Goal: Task Accomplishment & Management: Use online tool/utility

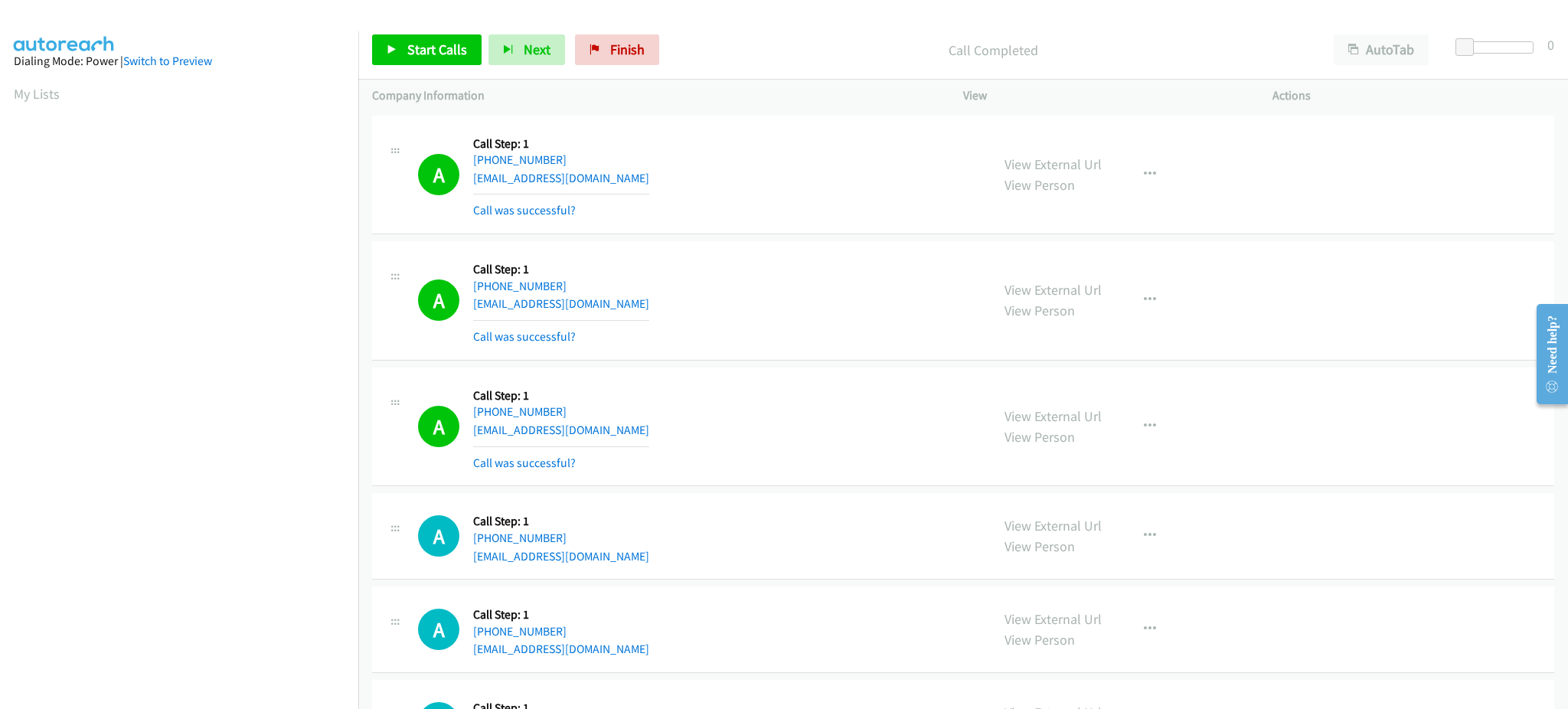
scroll to position [153, 0]
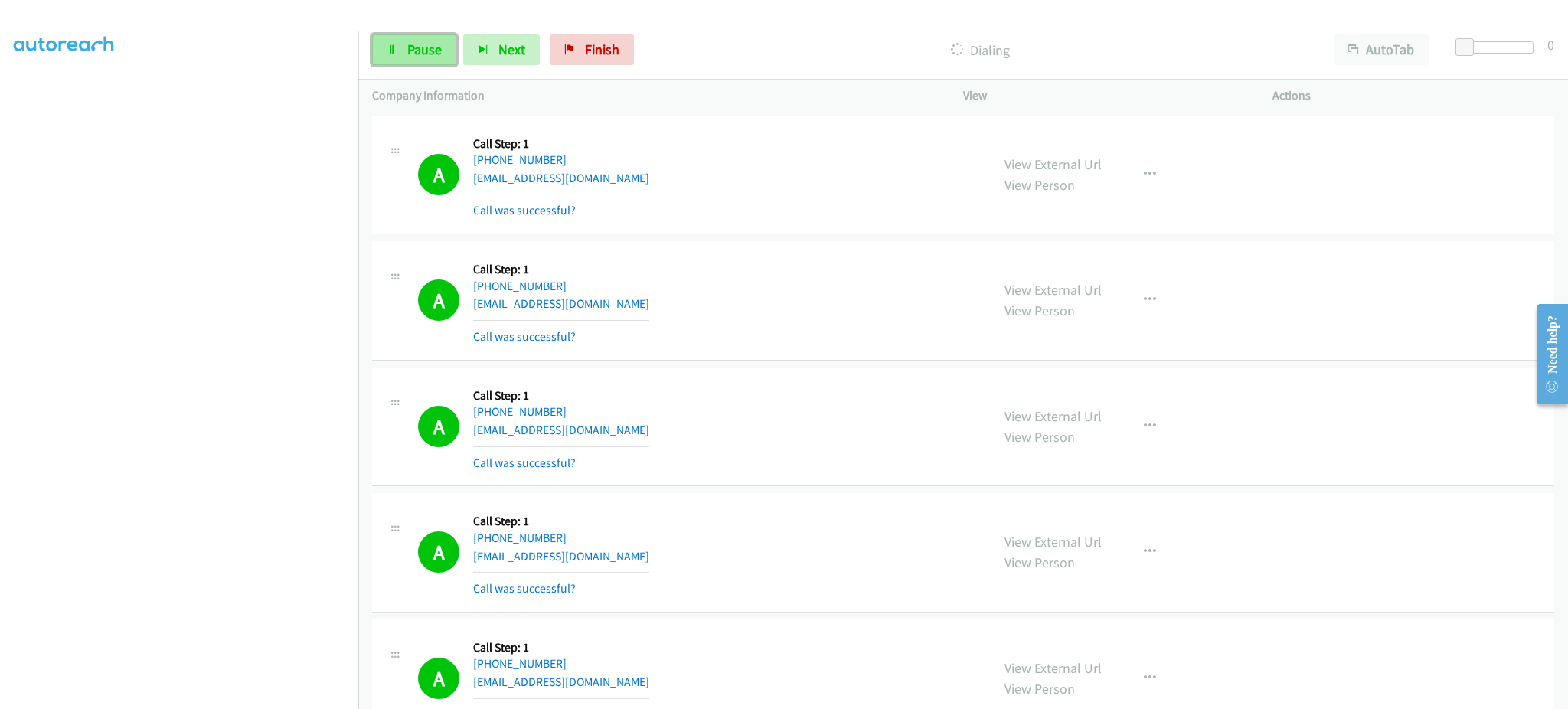
click at [415, 58] on link "Pause" at bounding box center [414, 50] width 84 height 30
click at [400, 19] on div at bounding box center [777, 30] width 1554 height 59
click at [411, 46] on span "Start Calls" at bounding box center [437, 50] width 60 height 17
drag, startPoint x: 405, startPoint y: 46, endPoint x: 441, endPoint y: 22, distance: 43.3
click at [405, 46] on link "Pause" at bounding box center [414, 50] width 84 height 30
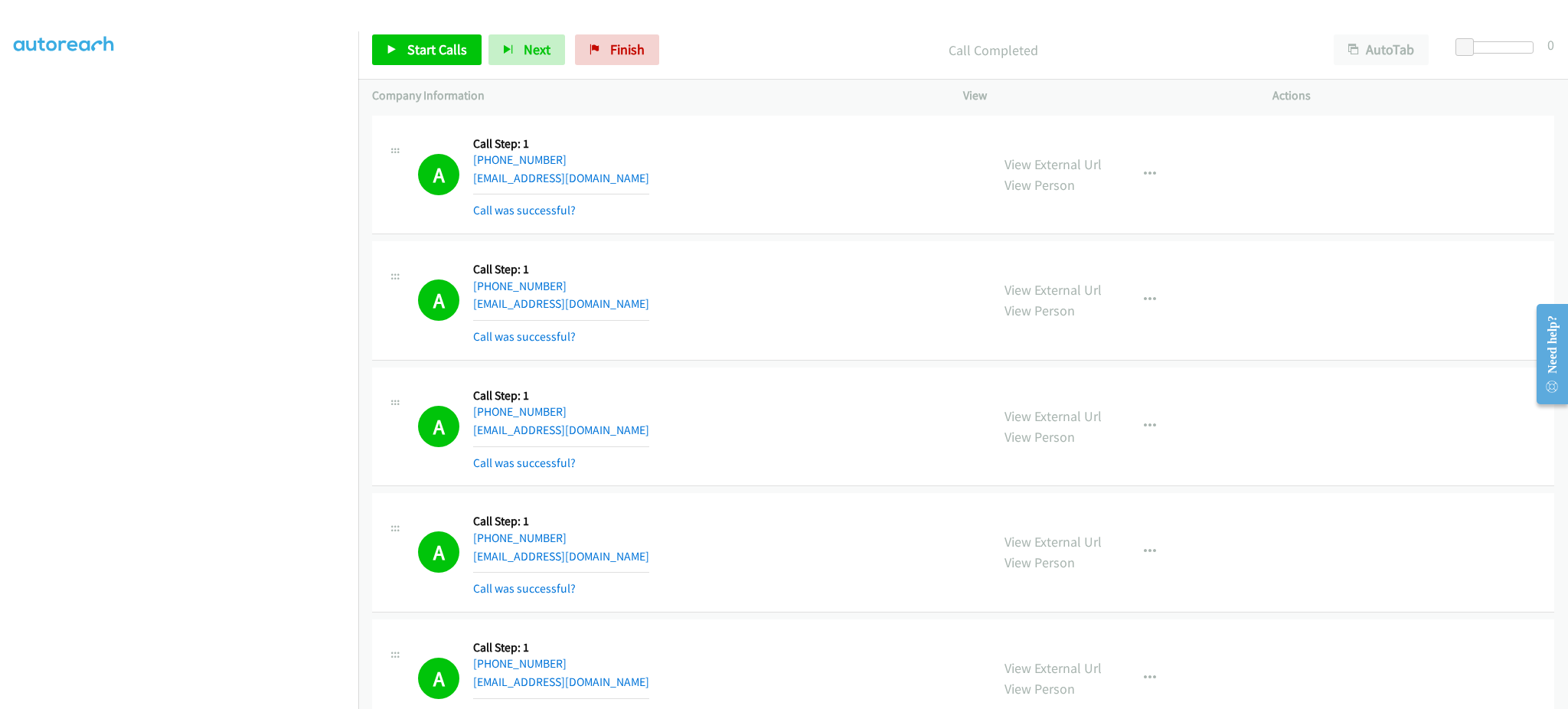
scroll to position [1522, 0]
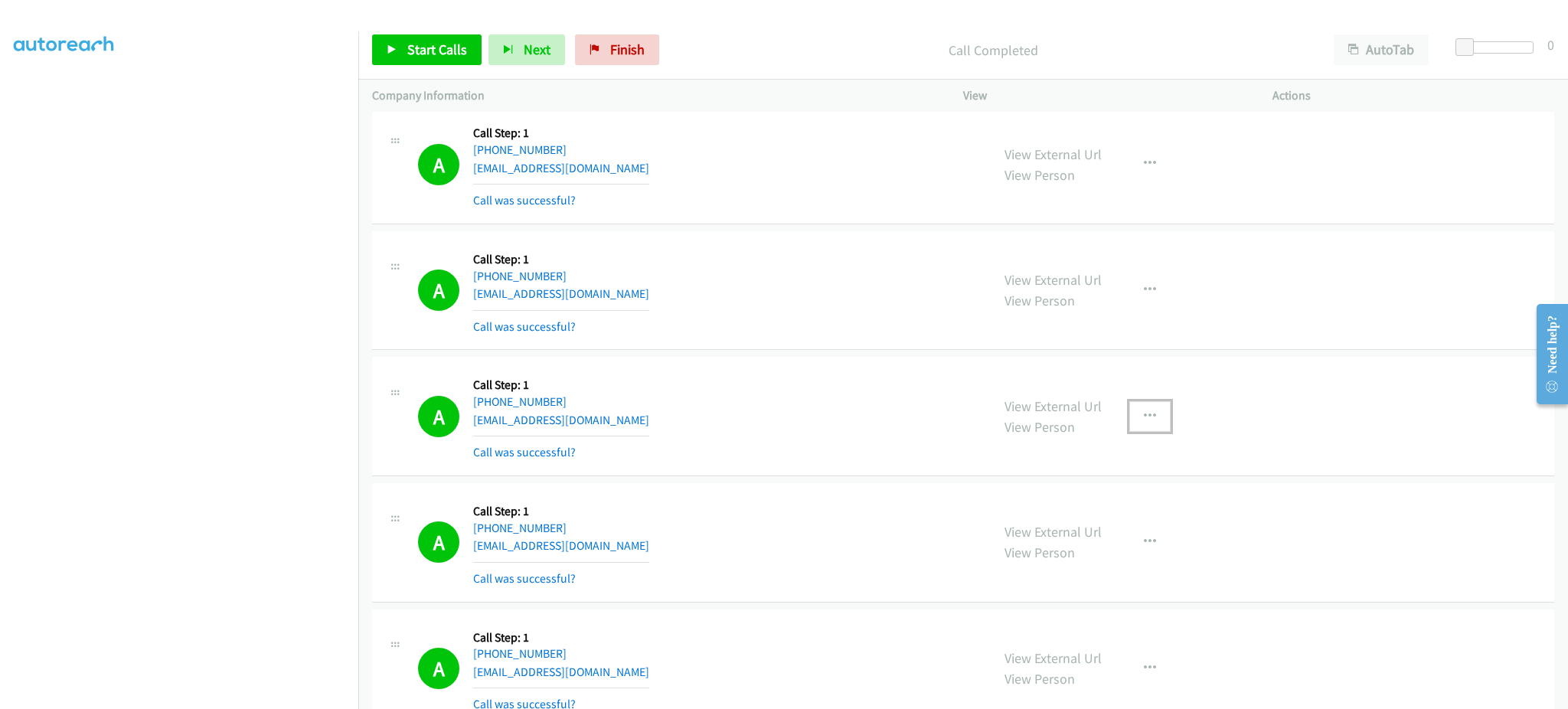
drag, startPoint x: 1155, startPoint y: 415, endPoint x: 1147, endPoint y: 438, distance: 24.4
click at [1155, 415] on button "button" at bounding box center [1150, 416] width 42 height 30
click at [1108, 557] on link "Add to do not call list" at bounding box center [1068, 546] width 204 height 30
click at [397, 42] on link "Start Calls" at bounding box center [427, 50] width 110 height 30
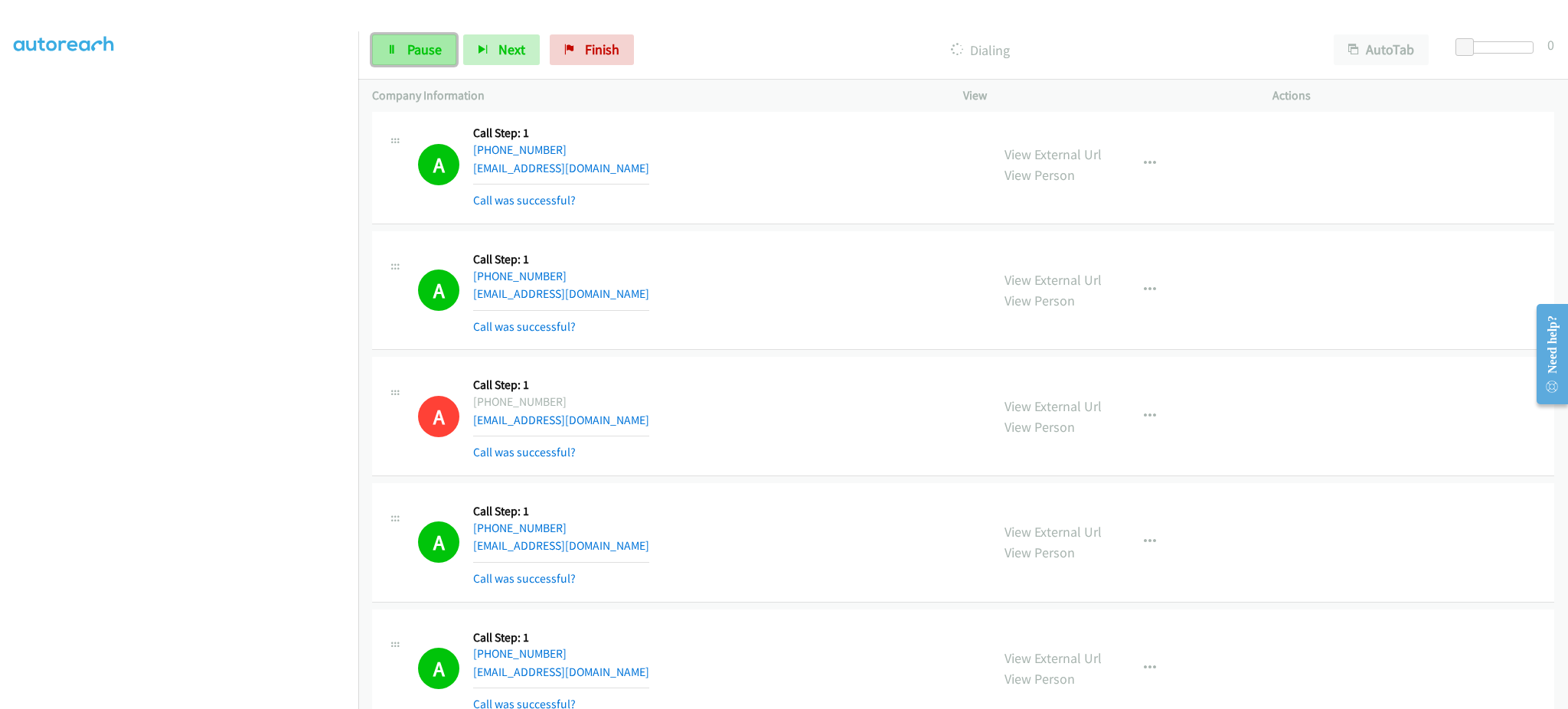
click at [411, 57] on span "Pause" at bounding box center [425, 50] width 35 height 17
click at [452, 35] on link "Start Calls" at bounding box center [427, 50] width 110 height 30
click at [419, 68] on div "Start Calls Pause Next Finish Dialing AutoTab AutoTab 0" at bounding box center [963, 50] width 1210 height 59
click at [419, 60] on link "Pause" at bounding box center [414, 50] width 84 height 30
click at [420, 57] on span "Start Calls" at bounding box center [437, 50] width 60 height 17
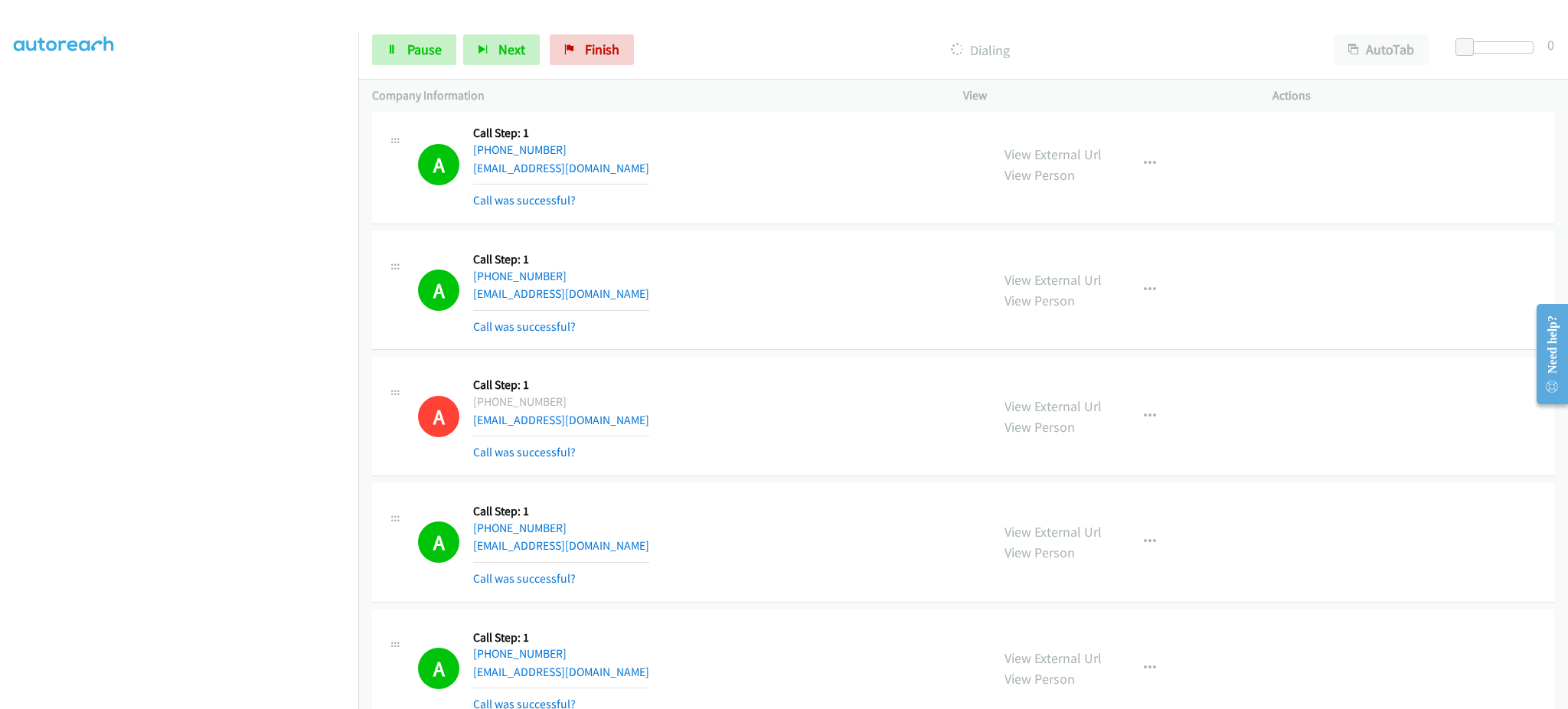
click at [419, 31] on div "Start Calls Pause Next Finish Dialing AutoTab AutoTab 0" at bounding box center [963, 50] width 1210 height 59
click at [419, 48] on span "Pause" at bounding box center [425, 50] width 35 height 17
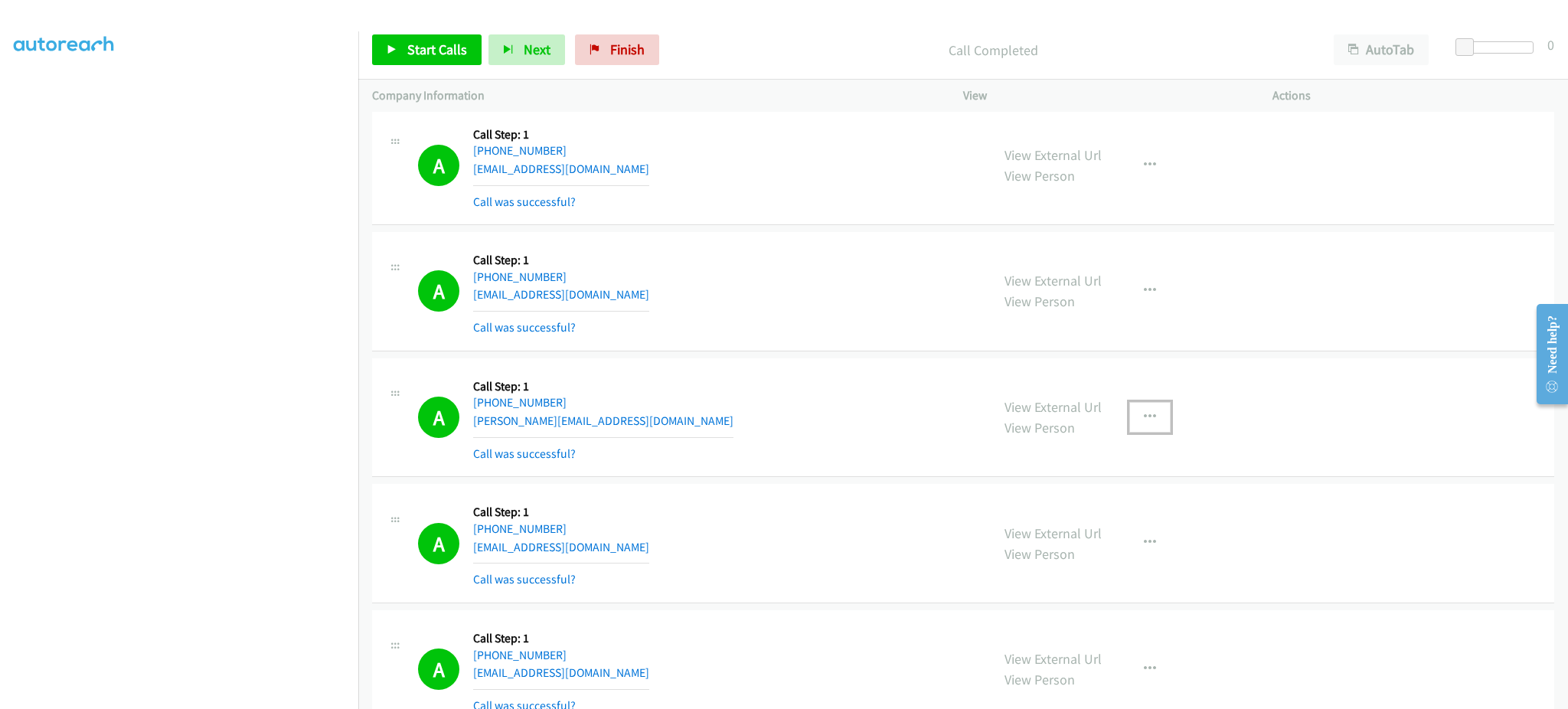
click at [1142, 405] on button "button" at bounding box center [1150, 417] width 42 height 30
click at [1097, 557] on link "Add to do not call list" at bounding box center [1068, 547] width 204 height 30
click at [442, 56] on span "Start Calls" at bounding box center [437, 50] width 60 height 17
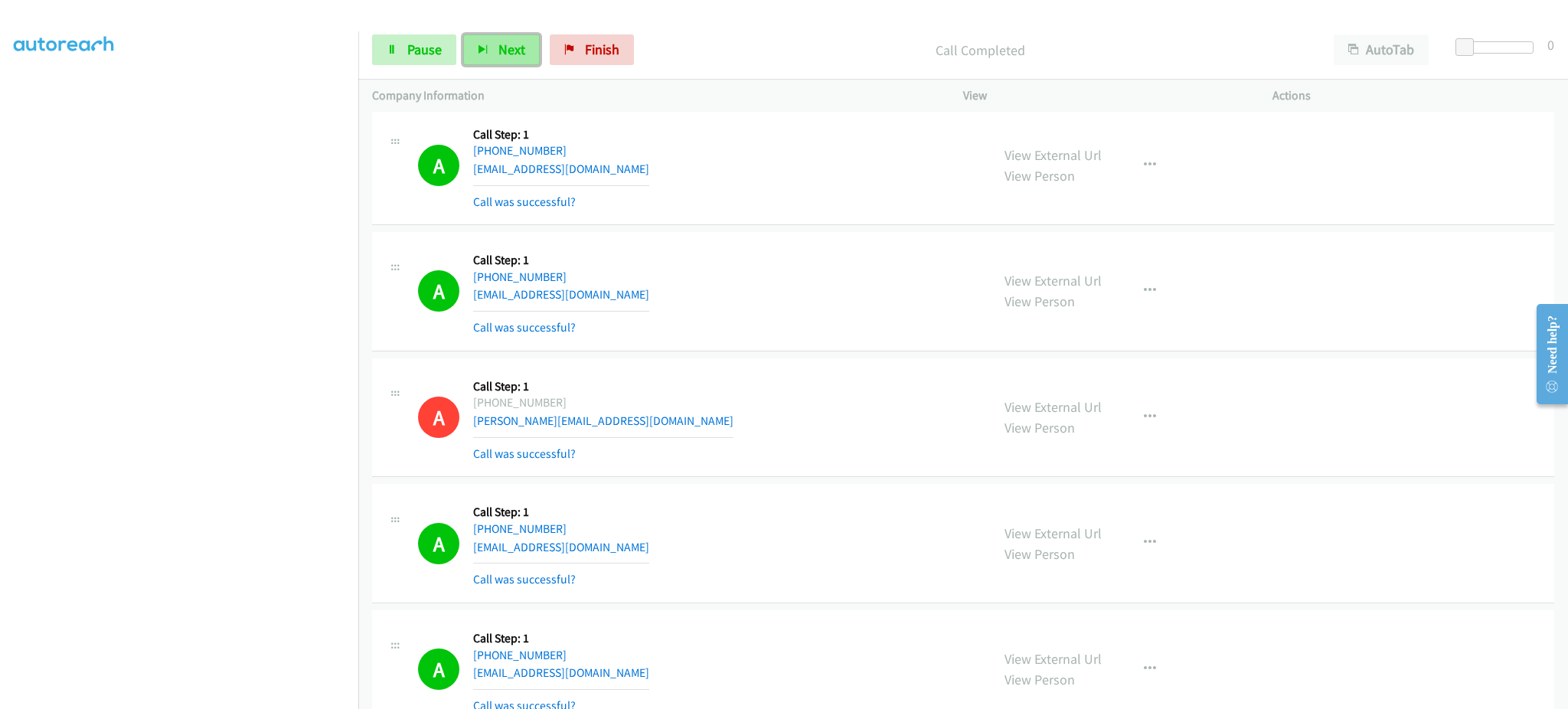
click at [533, 50] on button "Next" at bounding box center [501, 50] width 77 height 30
click at [417, 54] on span "Pause" at bounding box center [425, 50] width 35 height 17
click at [417, 53] on span "Start Calls" at bounding box center [437, 50] width 60 height 17
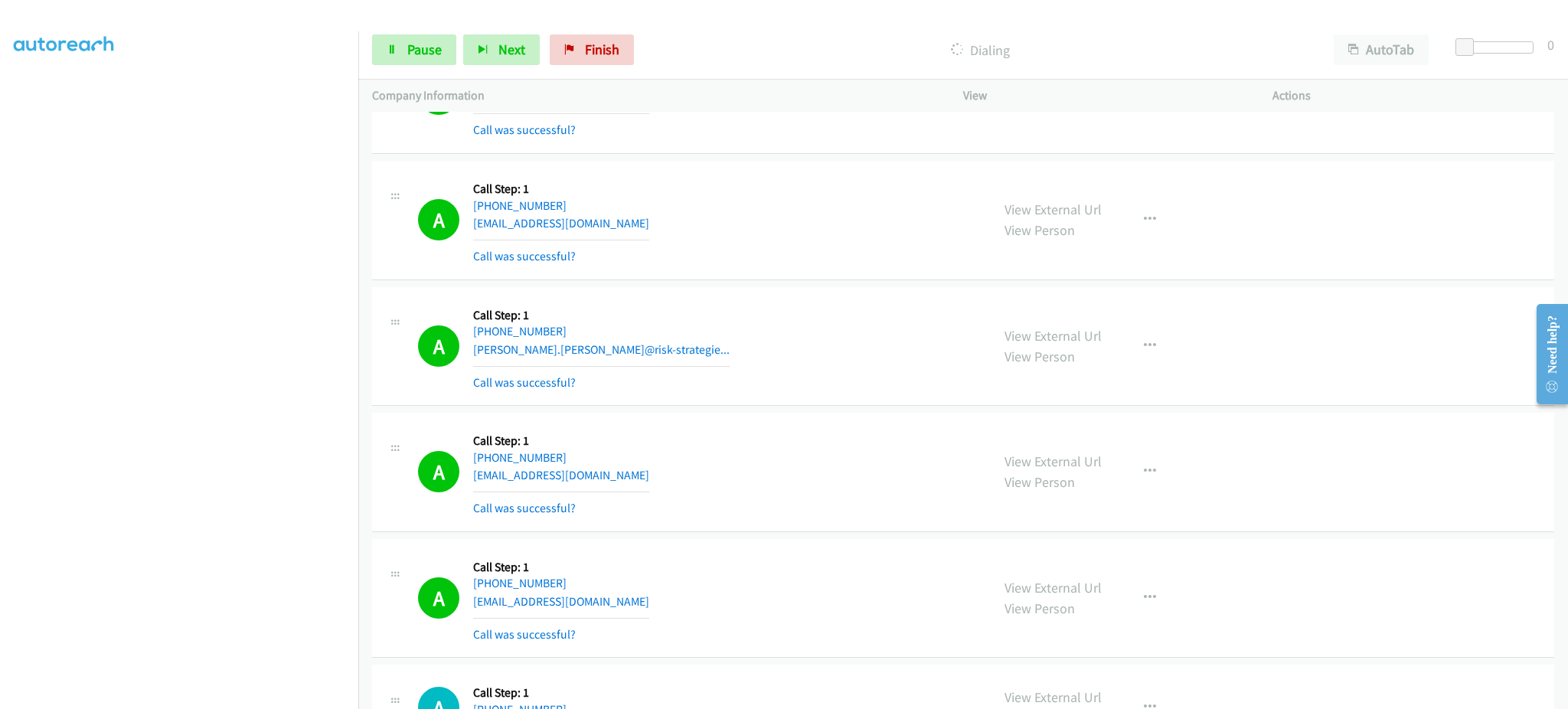
scroll to position [4816, 0]
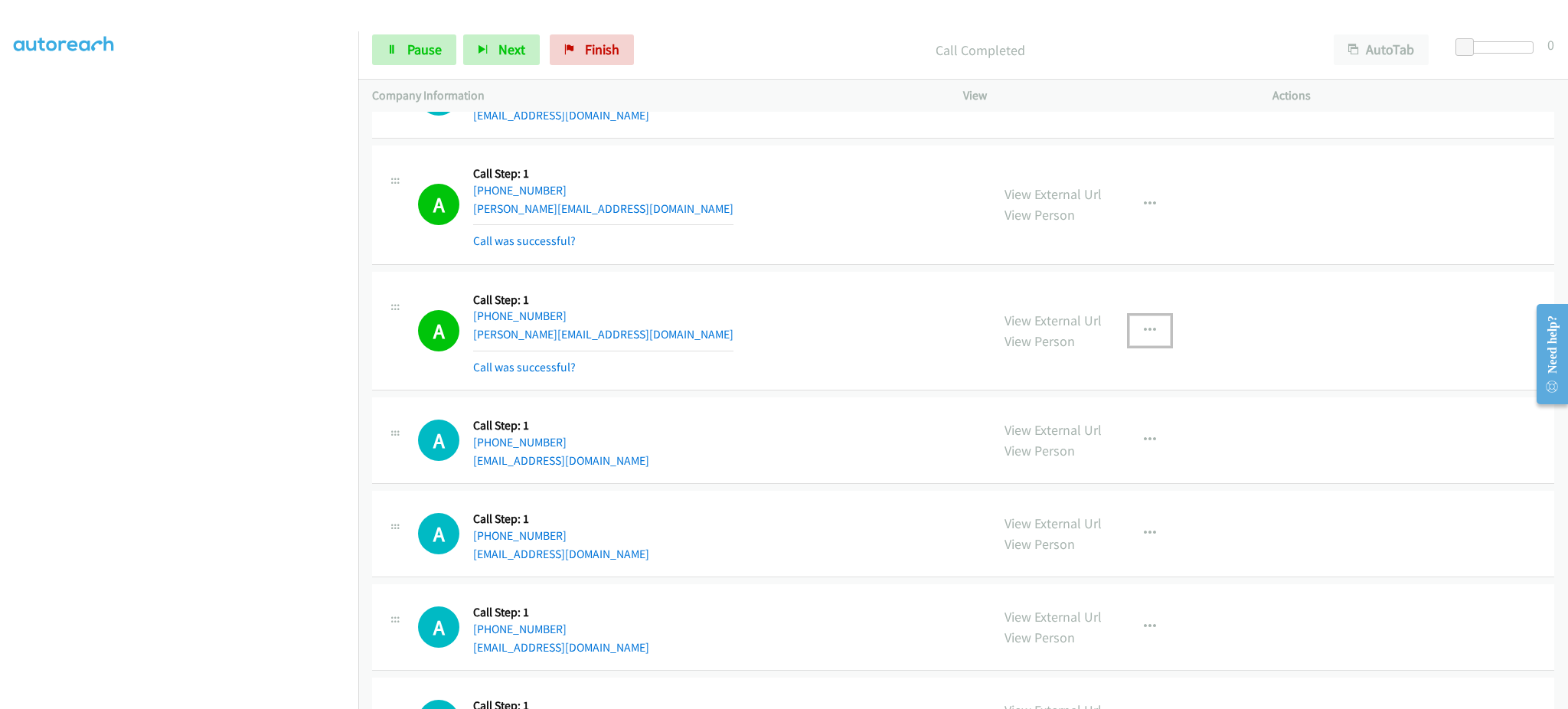
click at [1136, 342] on button "button" at bounding box center [1150, 330] width 42 height 30
click at [1141, 472] on link "Add to do not call list" at bounding box center [1068, 461] width 204 height 30
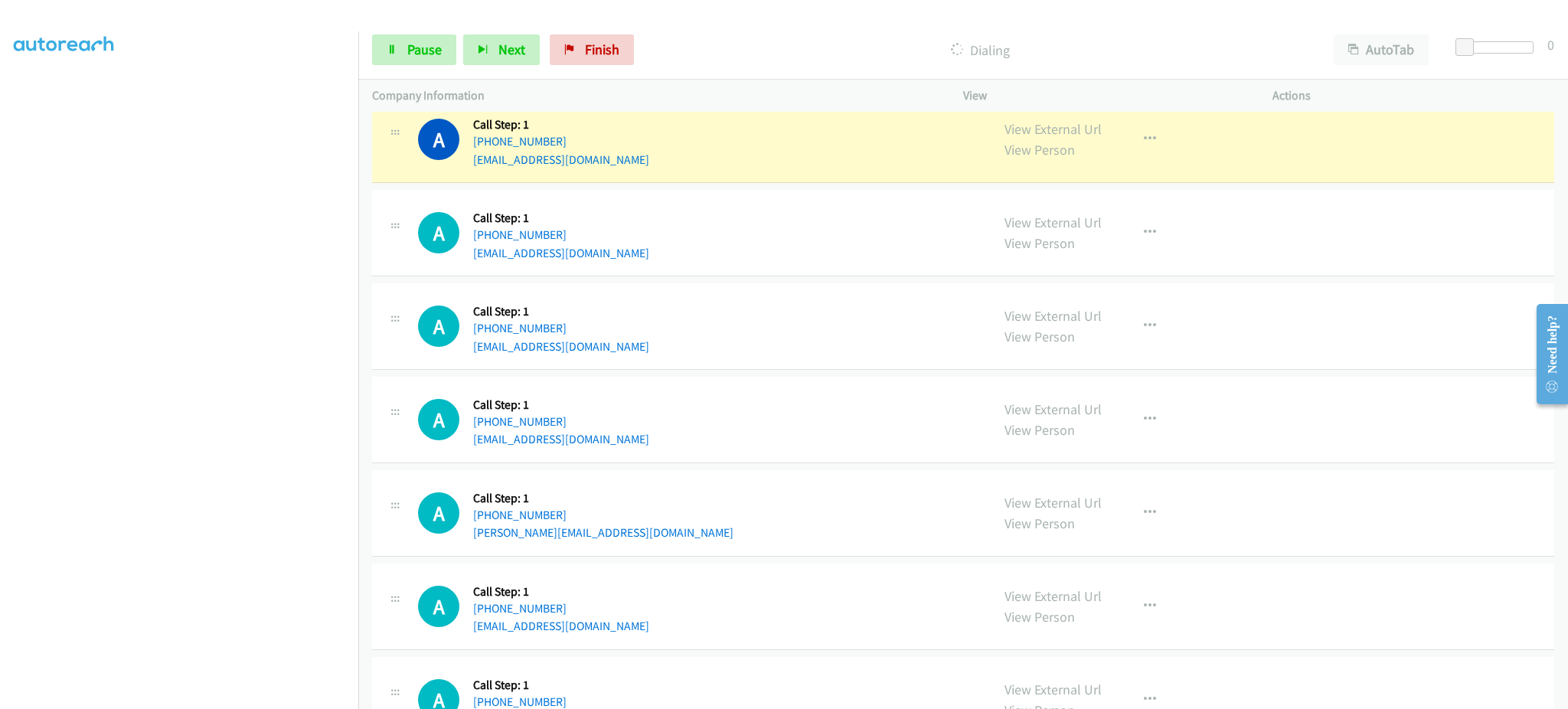
scroll to position [5122, 0]
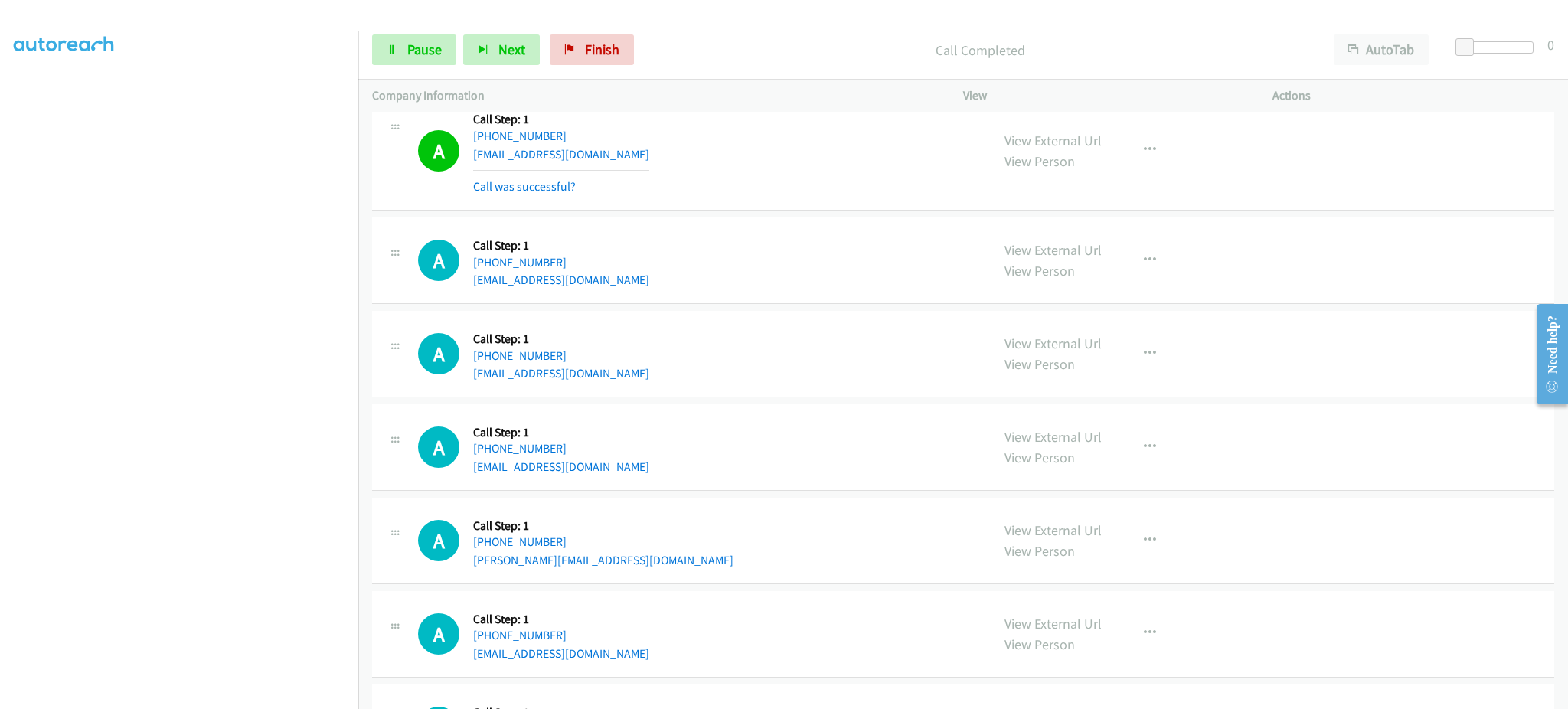
drag, startPoint x: 1169, startPoint y: 149, endPoint x: 1152, endPoint y: 155, distance: 18.0
click at [1168, 149] on div "View External Url View Person View External Url Email Schedule/Manage Callback …" at bounding box center [1151, 150] width 323 height 91
drag, startPoint x: 1142, startPoint y: 151, endPoint x: 1142, endPoint y: 185, distance: 34.0
click at [1143, 153] on icon "button" at bounding box center [1149, 150] width 12 height 12
click at [1121, 280] on link "Add to do not call list" at bounding box center [1068, 280] width 204 height 30
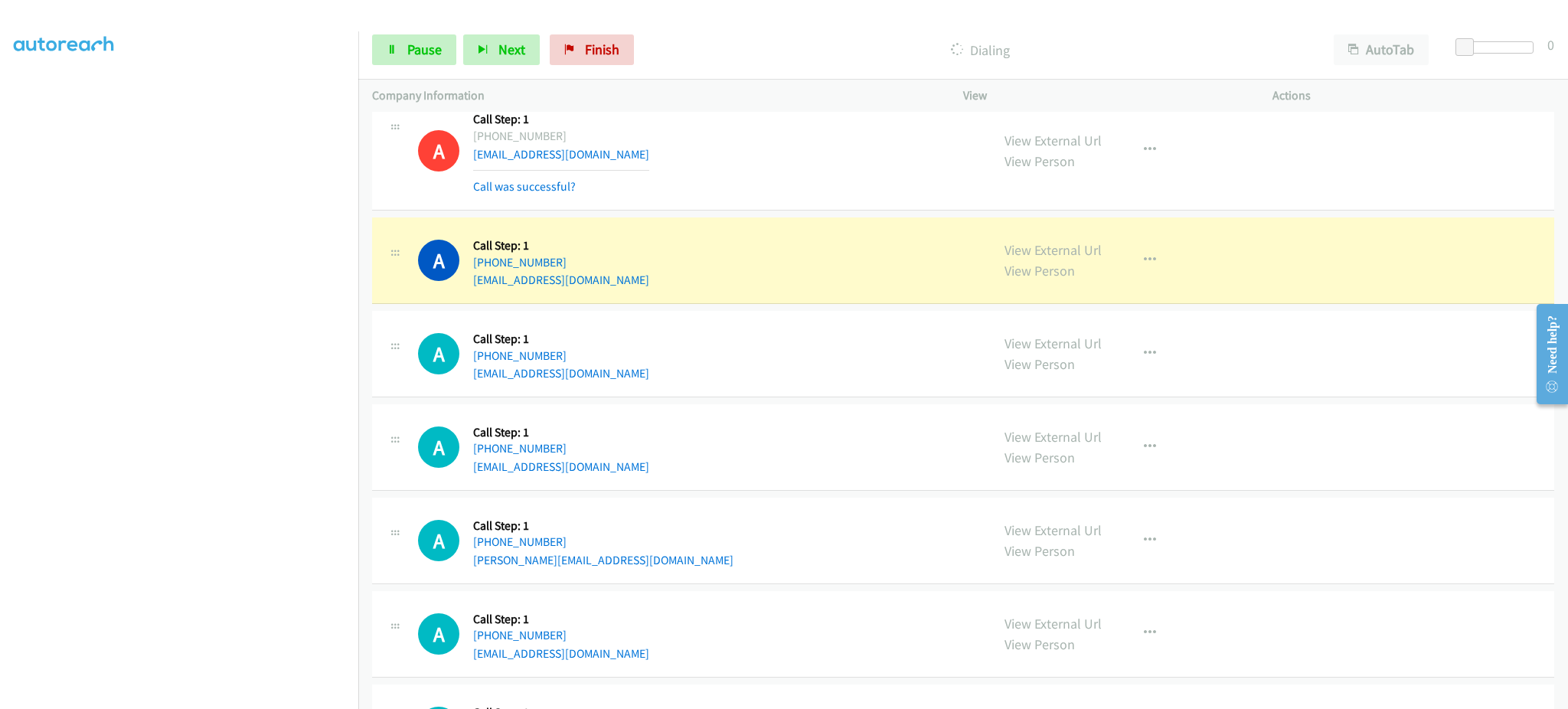
click at [995, 244] on div "View External Url View Person View External Url Email Schedule/Manage Callback …" at bounding box center [1151, 260] width 323 height 58
drag, startPoint x: 623, startPoint y: 270, endPoint x: 486, endPoint y: 264, distance: 137.1
click at [486, 264] on div "A Callback Scheduled Call Step: 1 America/New_York [PHONE_NUMBER] [EMAIL_ADDRES…" at bounding box center [697, 260] width 559 height 58
copy link "[PHONE_NUMBER]"
click at [1143, 258] on icon "button" at bounding box center [1149, 260] width 12 height 12
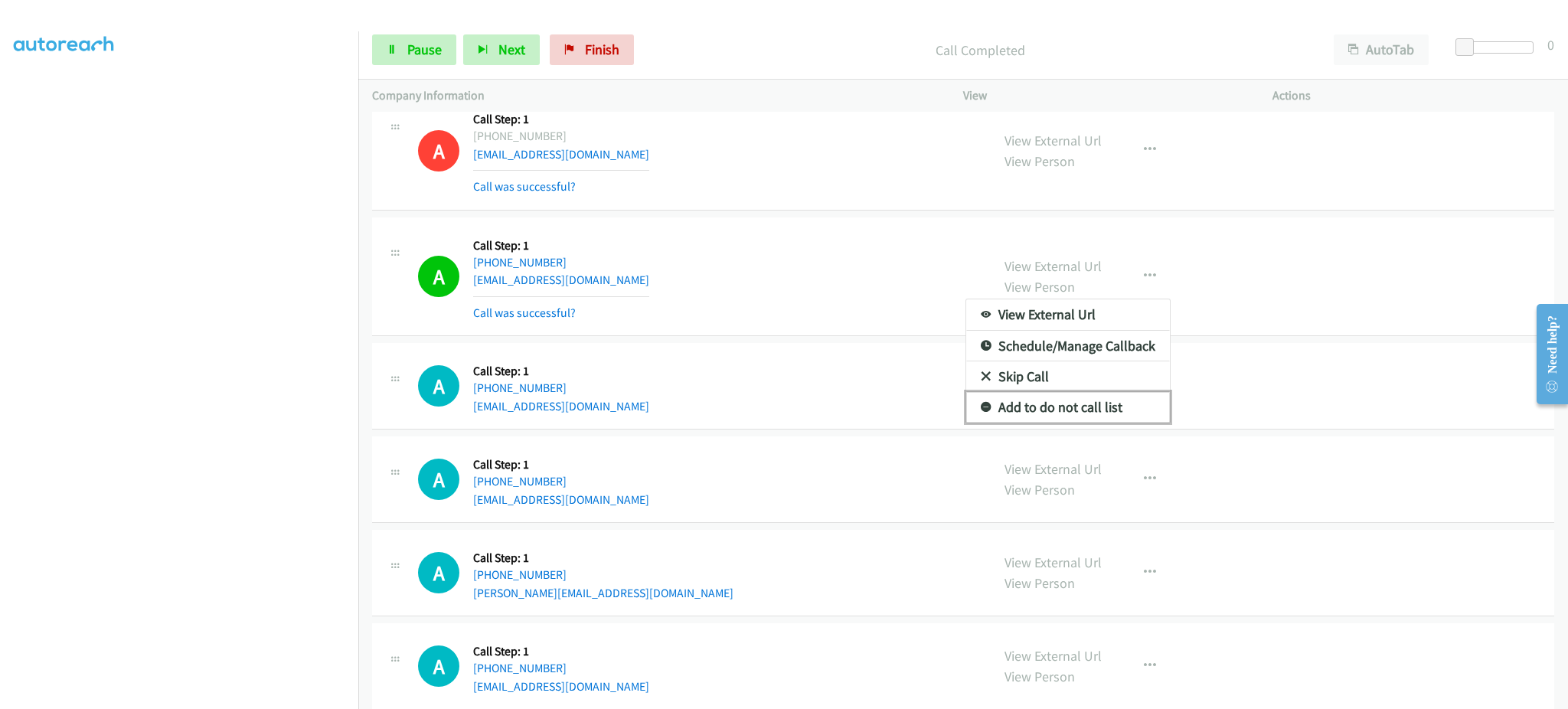
click at [1035, 408] on link "Add to do not call list" at bounding box center [1068, 406] width 204 height 30
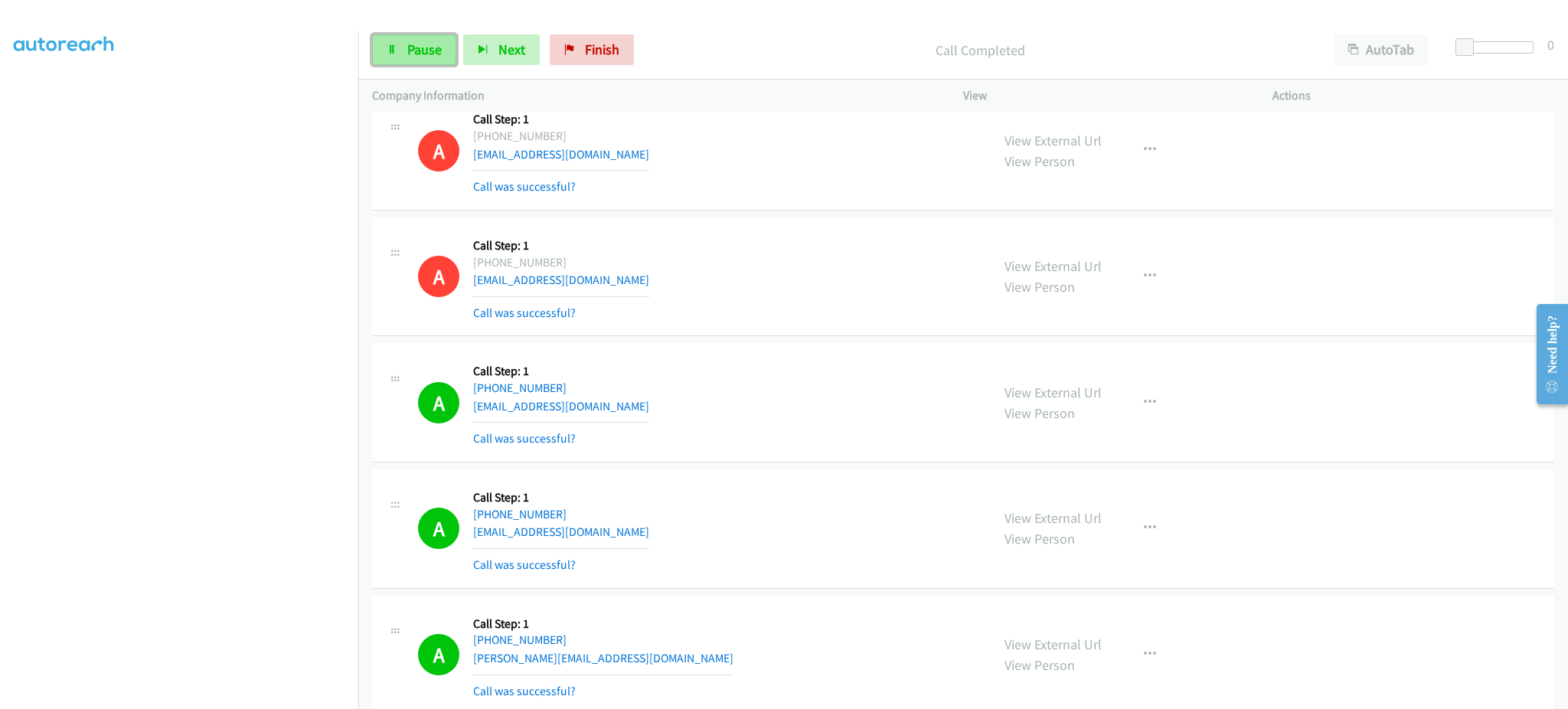
click at [423, 64] on link "Pause" at bounding box center [414, 50] width 84 height 30
click at [430, 54] on span "Start Calls" at bounding box center [437, 50] width 60 height 17
click at [430, 54] on span "Pause" at bounding box center [425, 50] width 35 height 17
click at [924, 672] on div "A Callback Scheduled Call Step: 1 [GEOGRAPHIC_DATA]/[GEOGRAPHIC_DATA] [PHONE_NU…" at bounding box center [697, 654] width 559 height 91
click at [411, 38] on link "Start Calls" at bounding box center [427, 50] width 110 height 30
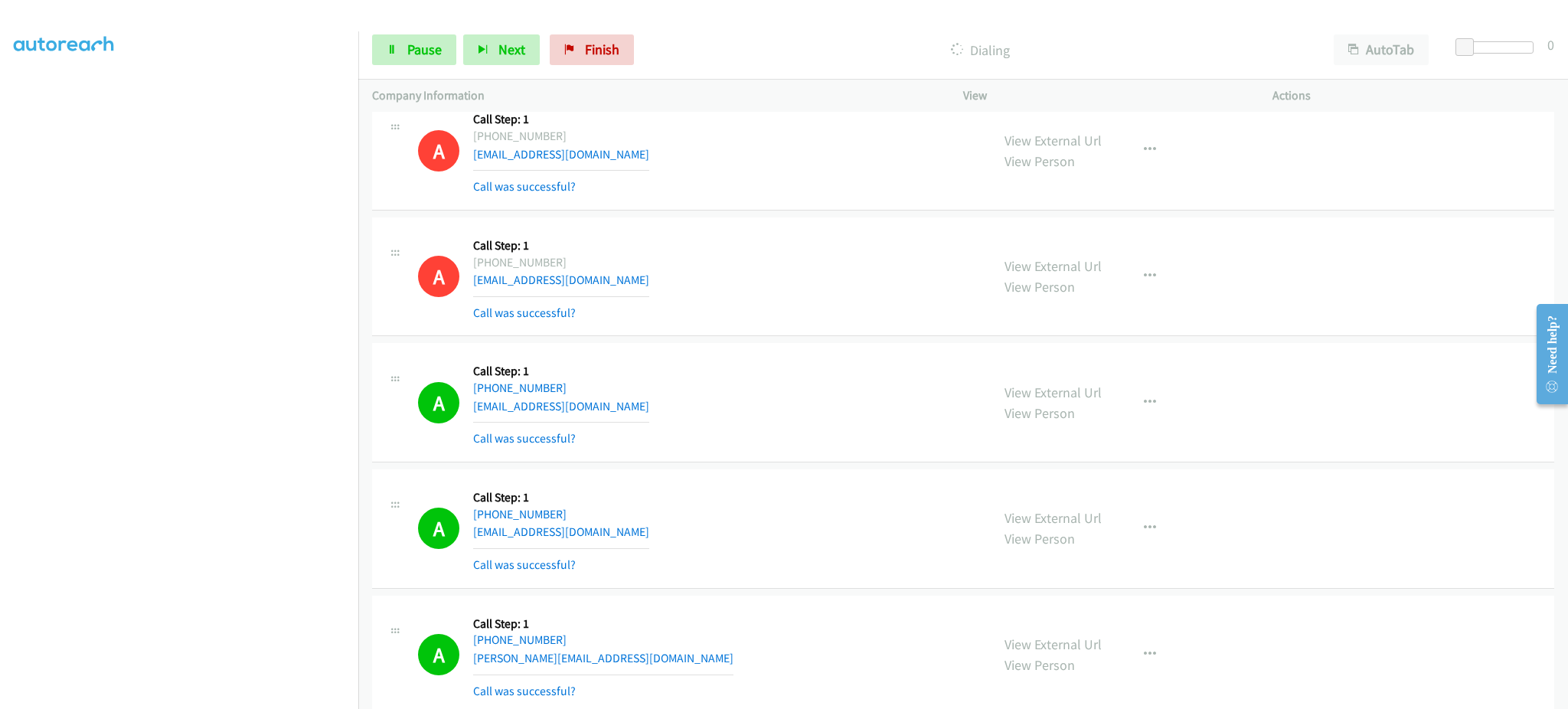
click at [196, 703] on aside "Dialing Mode: Power | Switch to Preview My Lists" at bounding box center [179, 317] width 358 height 847
click at [157, 696] on section at bounding box center [179, 345] width 331 height 732
click at [408, 57] on span "Pause" at bounding box center [425, 50] width 35 height 17
click at [430, 61] on link "Start Calls" at bounding box center [427, 50] width 110 height 30
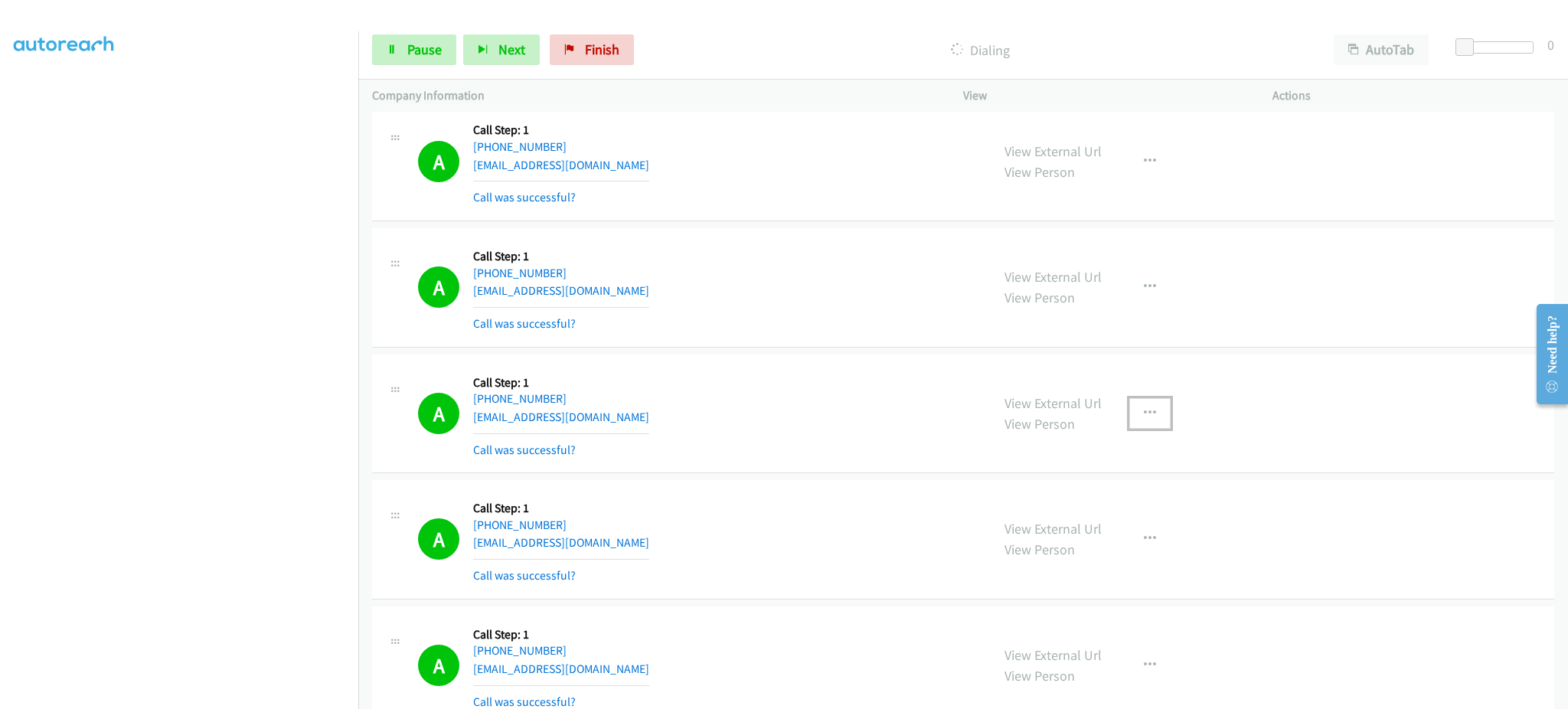
click at [1153, 429] on button "button" at bounding box center [1150, 412] width 42 height 30
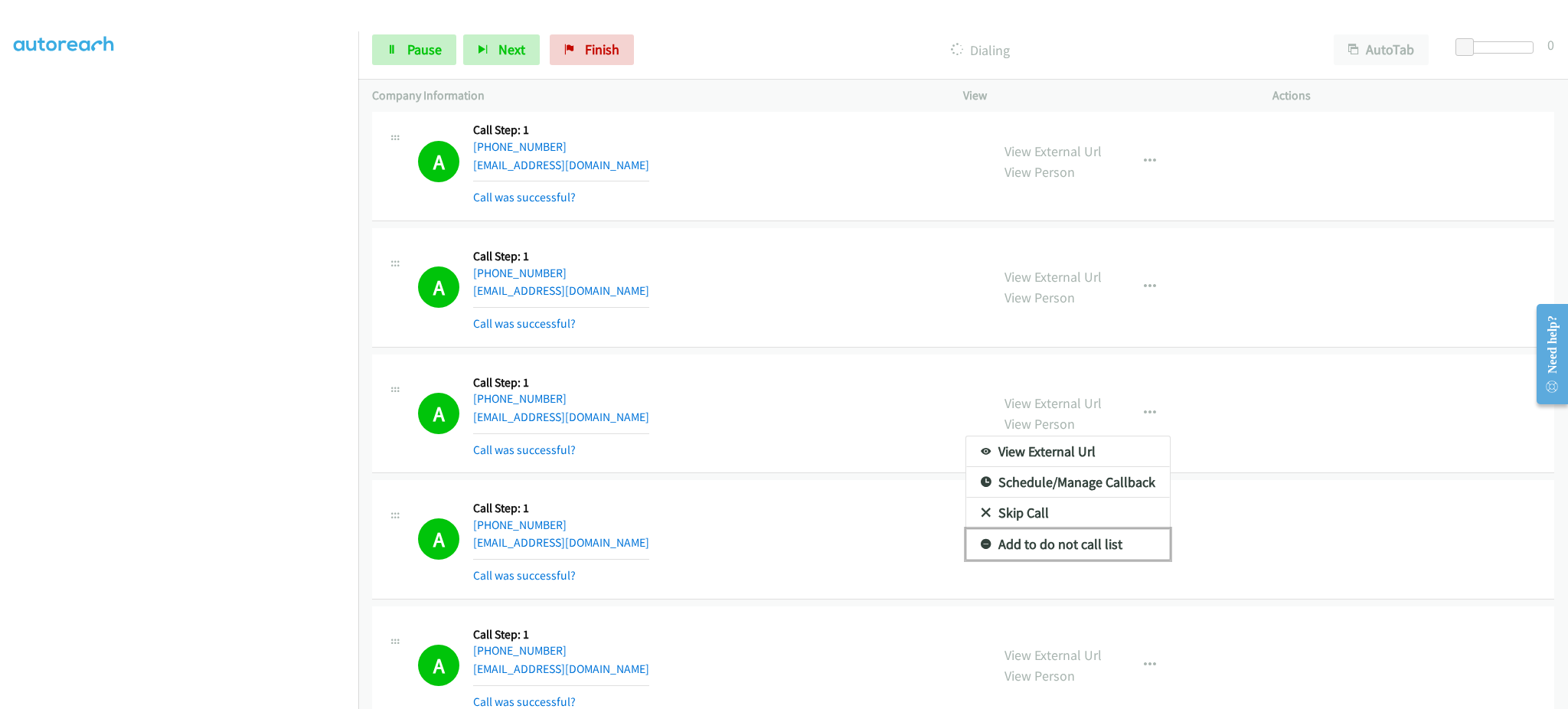
click at [1090, 537] on link "Add to do not call list" at bounding box center [1068, 544] width 204 height 30
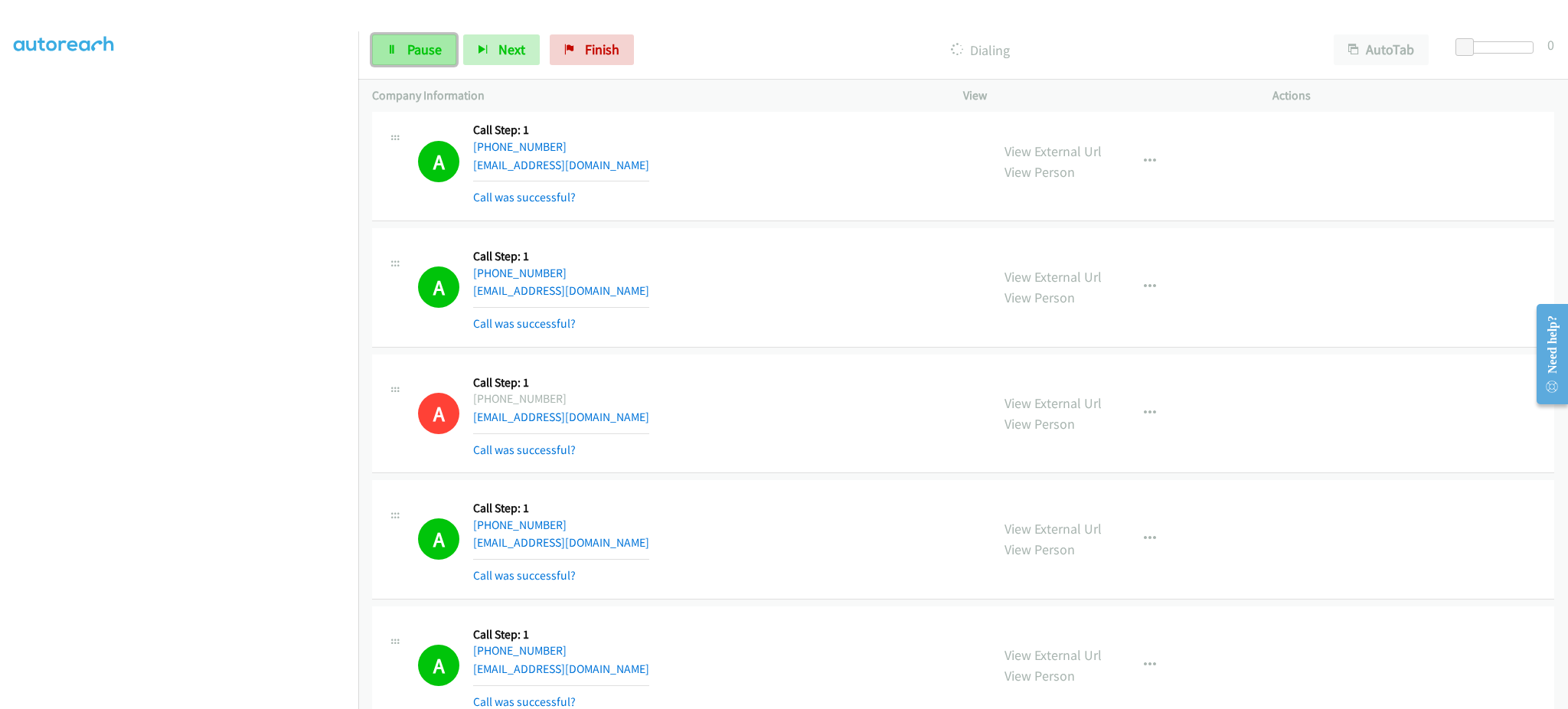
click at [419, 50] on span "Pause" at bounding box center [425, 50] width 35 height 17
click at [442, 47] on span "Start Calls" at bounding box center [437, 50] width 60 height 17
click at [384, 31] on div "Start Calls Pause Next Finish Call Completed AutoTab AutoTab 0" at bounding box center [963, 50] width 1210 height 59
click at [399, 48] on link "Pause" at bounding box center [414, 50] width 84 height 30
click at [445, 54] on span "Start Calls" at bounding box center [437, 50] width 60 height 17
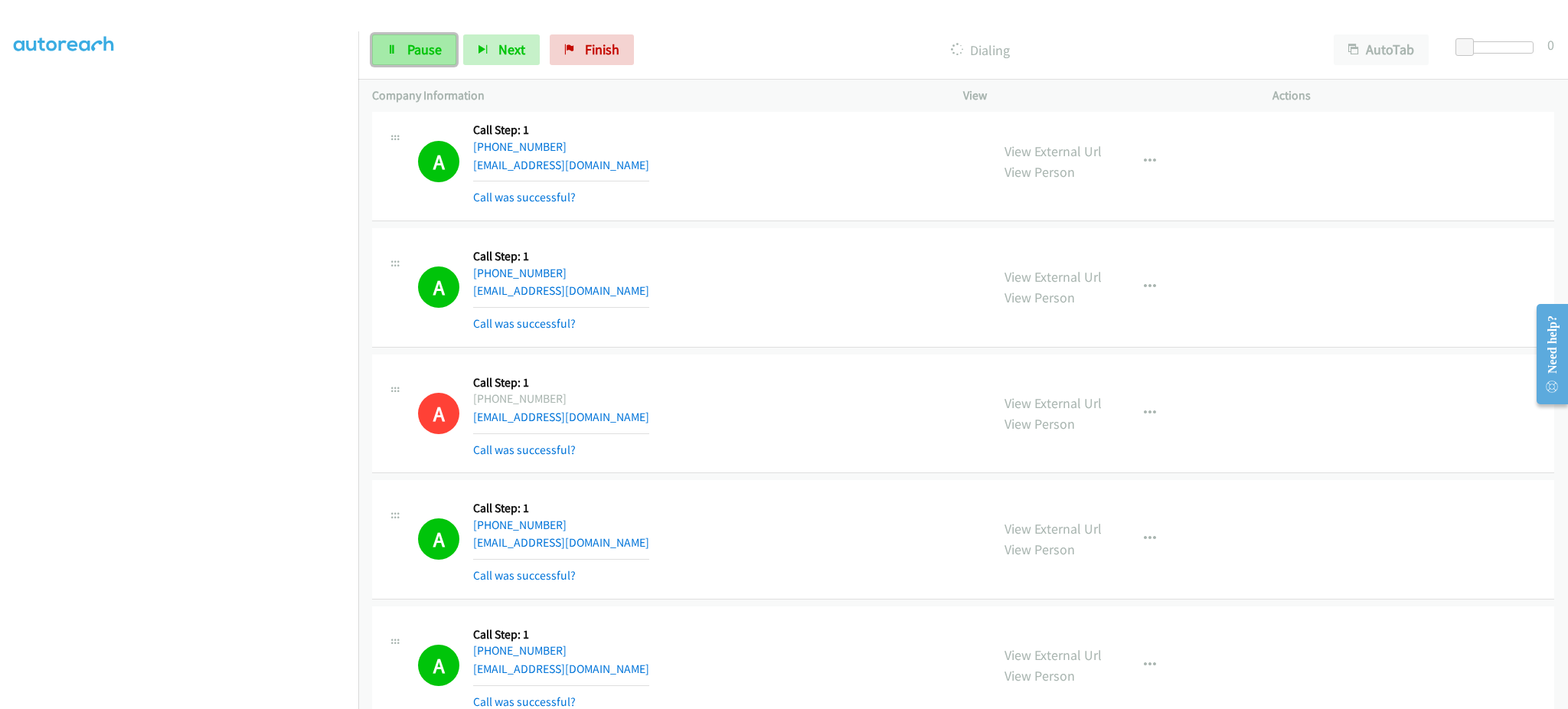
click at [439, 55] on span "Pause" at bounding box center [425, 50] width 35 height 17
drag, startPoint x: 408, startPoint y: 50, endPoint x: 495, endPoint y: 5, distance: 97.9
click at [409, 50] on span "Start Calls" at bounding box center [437, 50] width 60 height 17
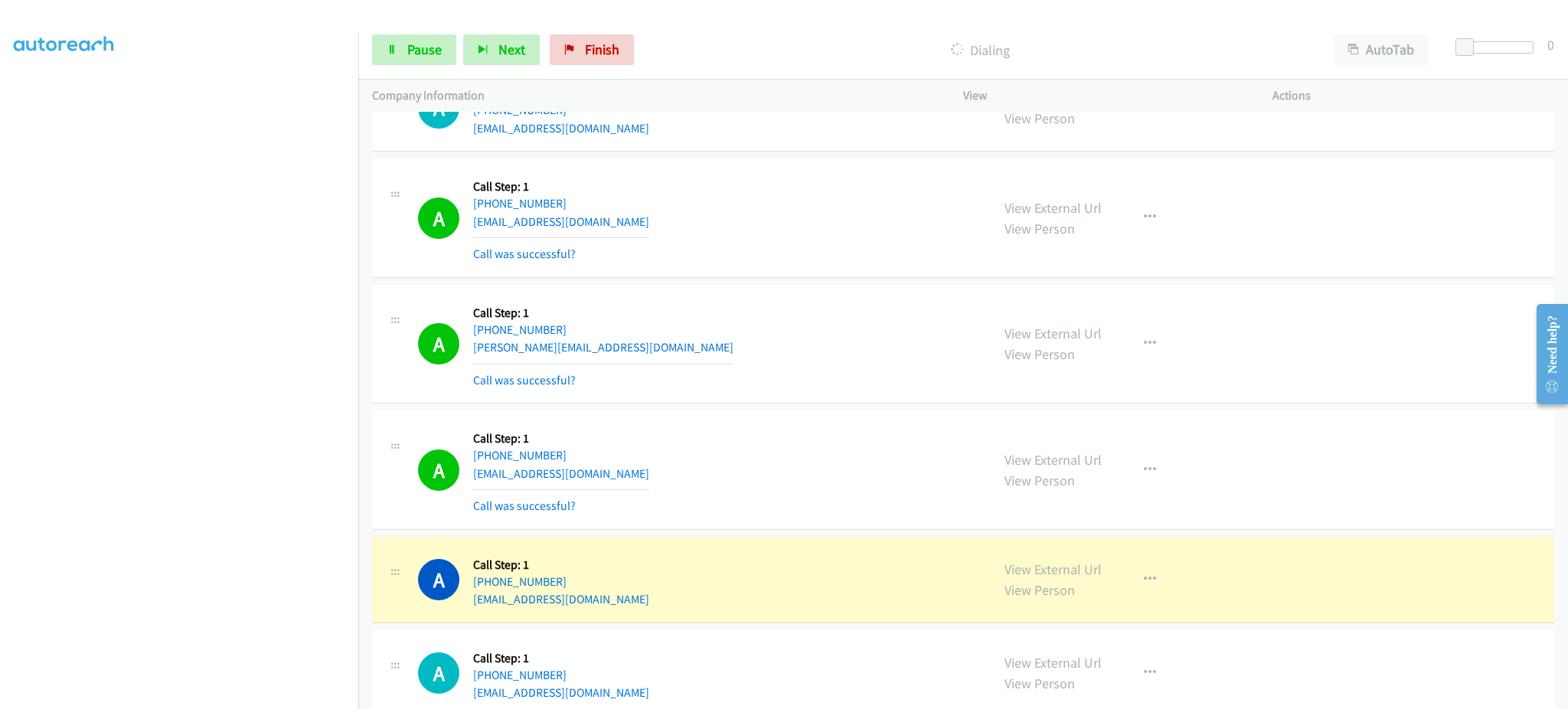
scroll to position [7815, 0]
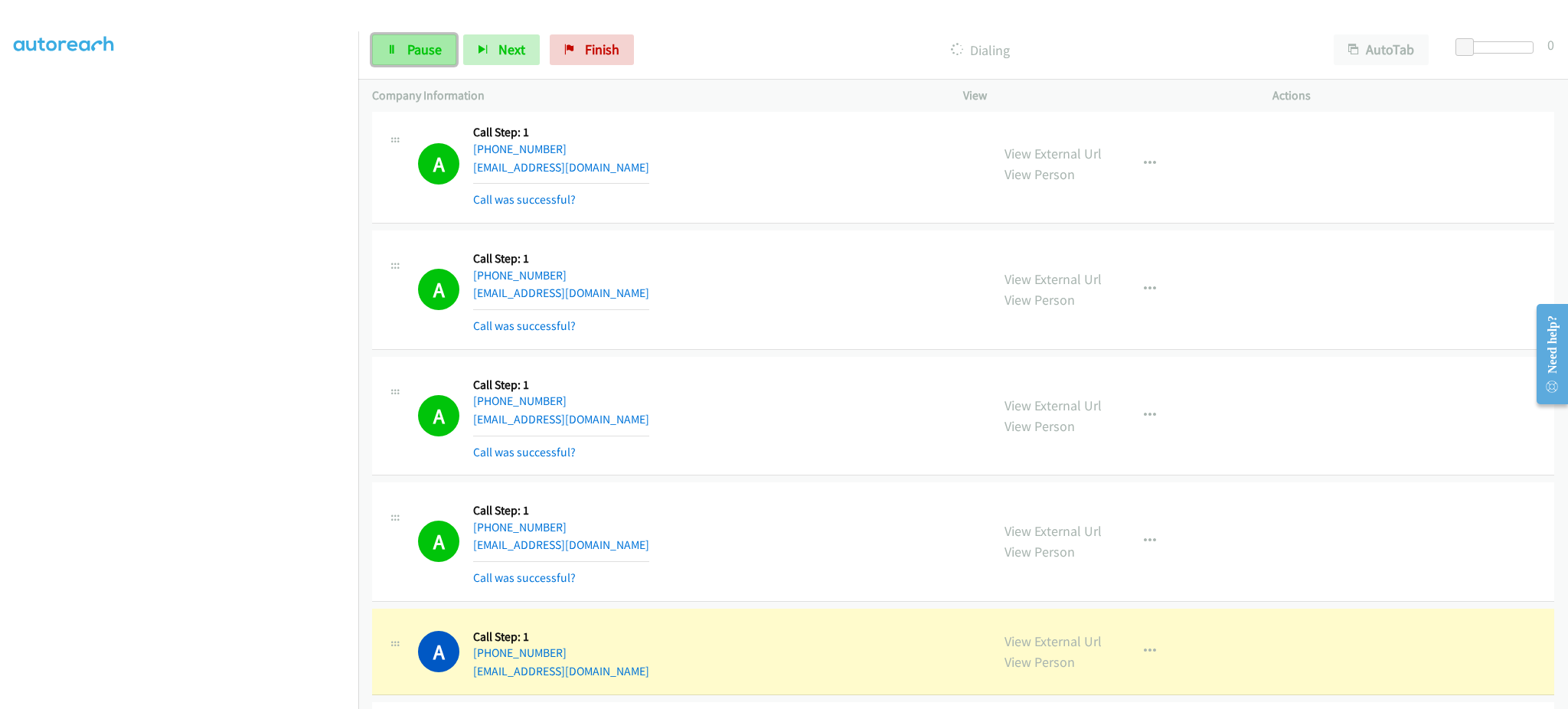
click at [436, 46] on span "Pause" at bounding box center [425, 50] width 35 height 17
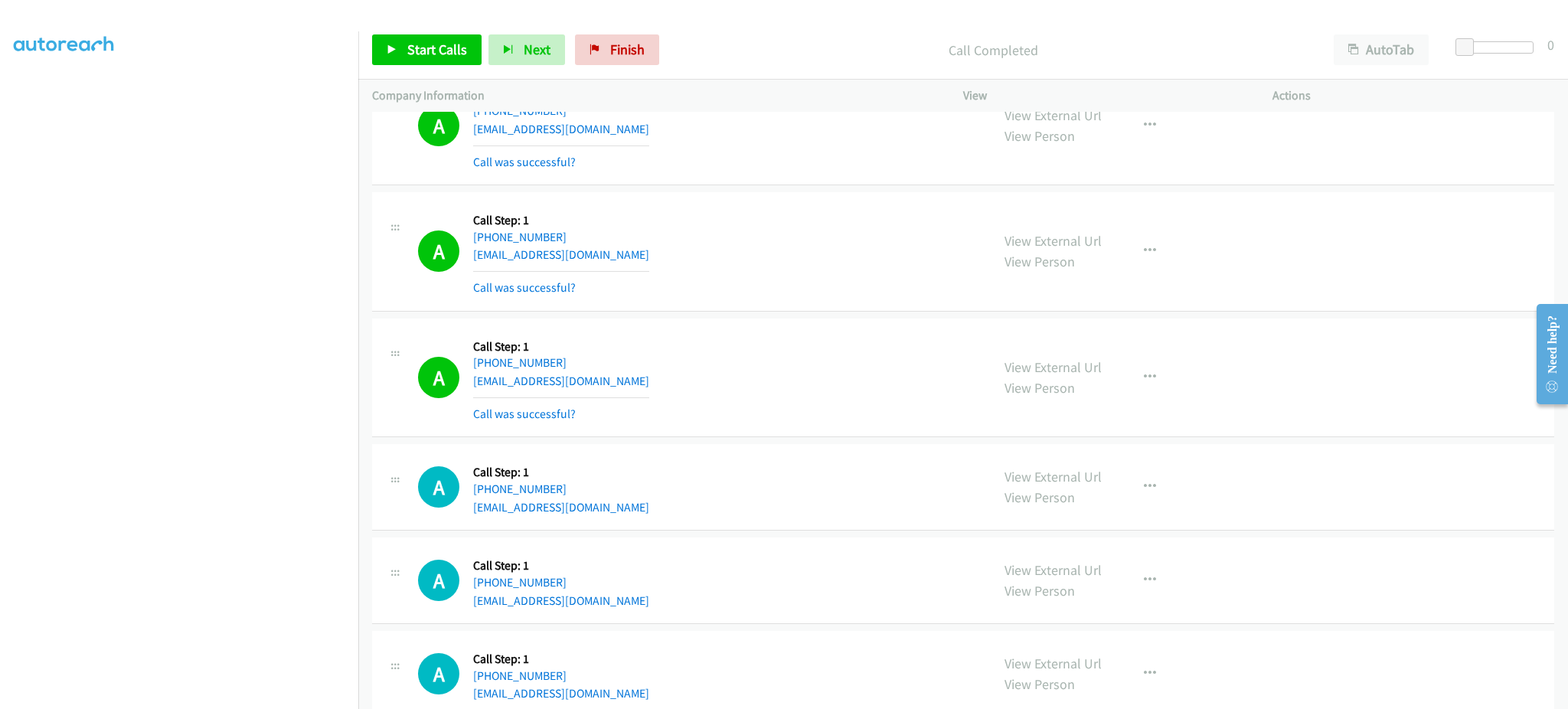
scroll to position [8121, 0]
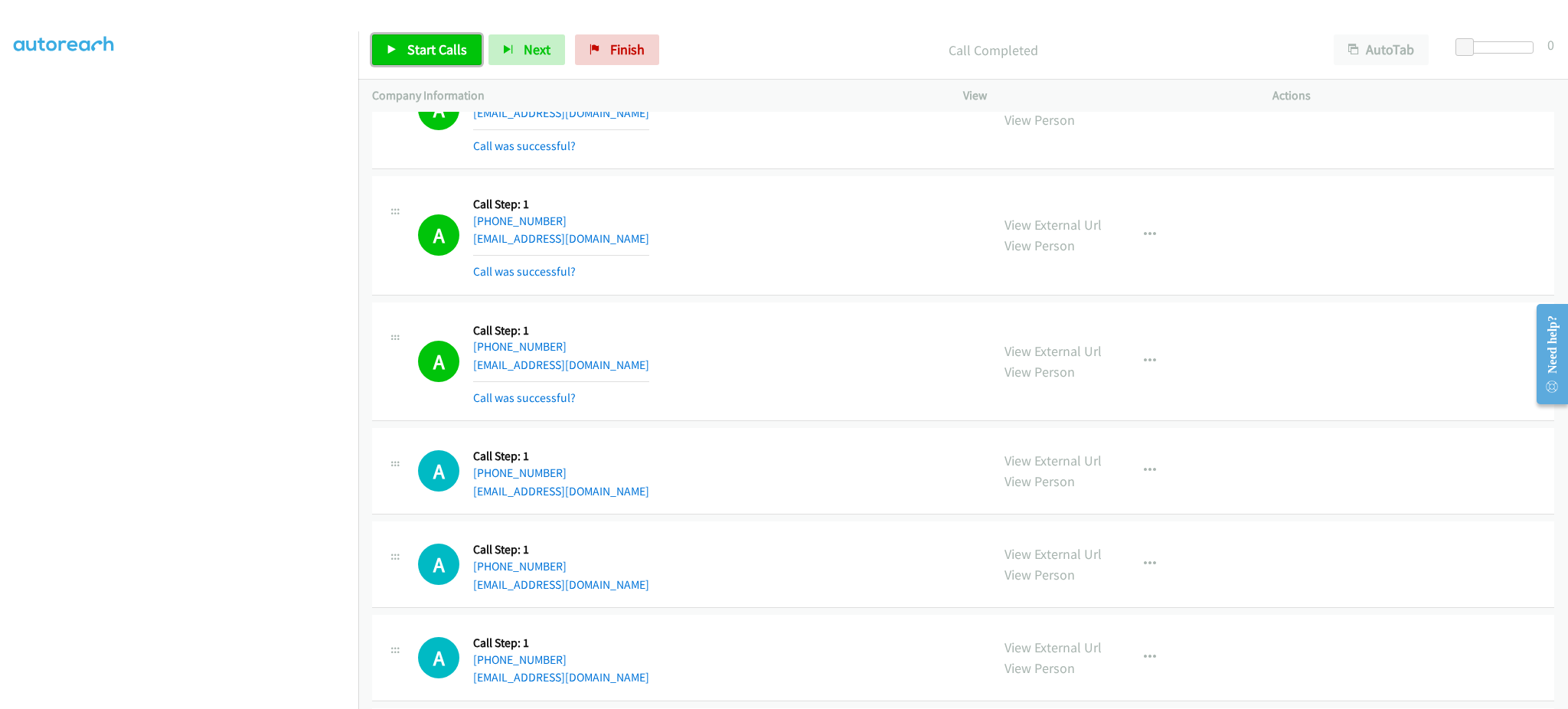
click at [454, 50] on span "Start Calls" at bounding box center [437, 50] width 60 height 17
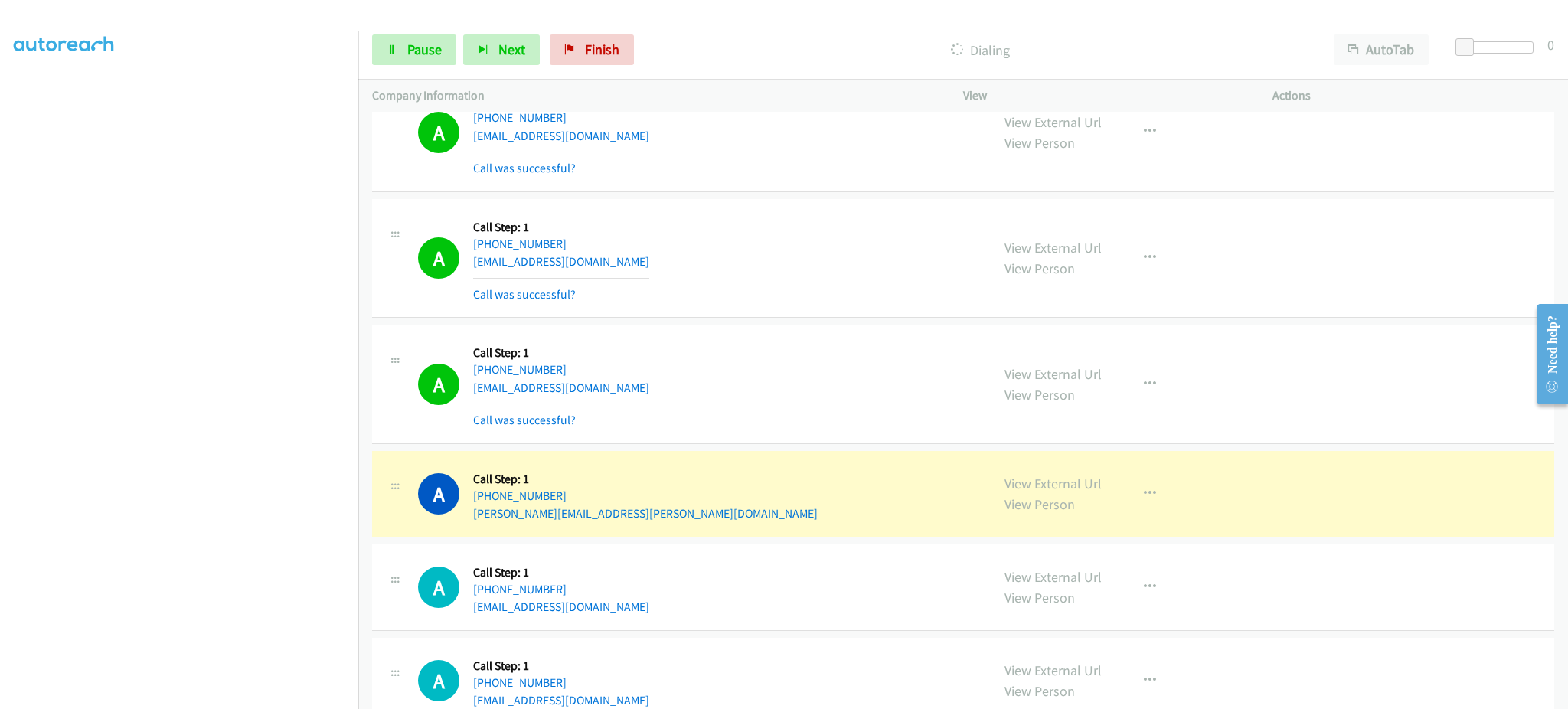
scroll to position [8615, 0]
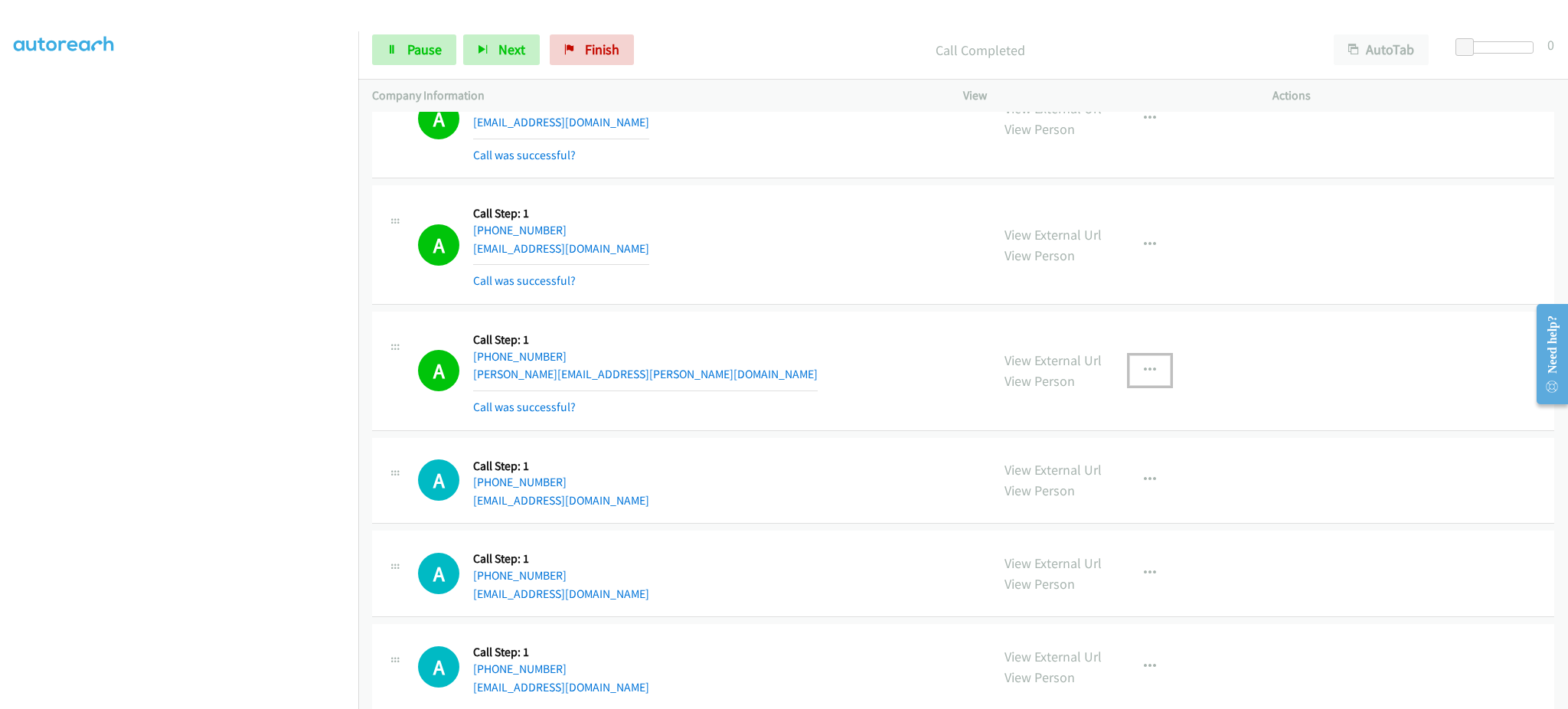
click at [1143, 377] on icon "button" at bounding box center [1149, 371] width 12 height 12
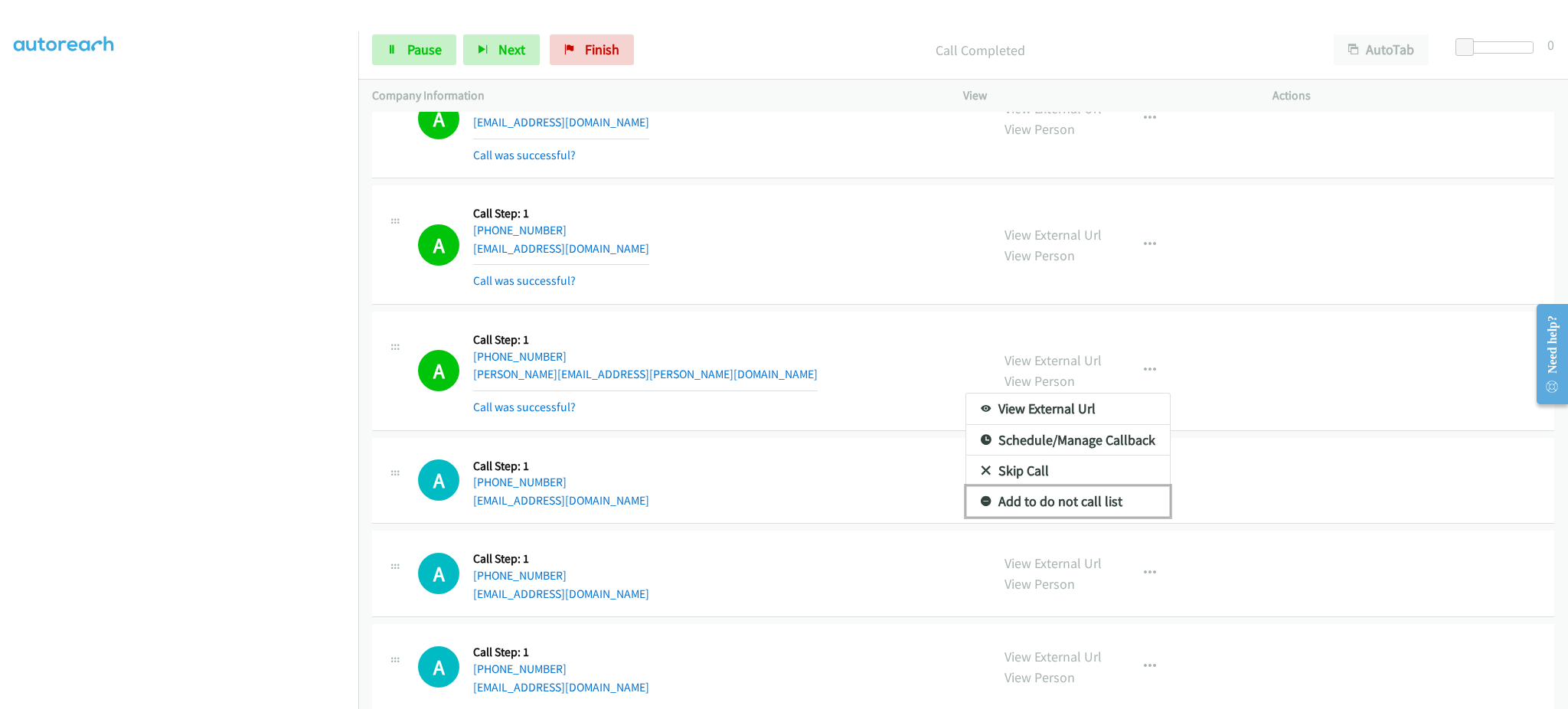
click at [1086, 512] on link "Add to do not call list" at bounding box center [1068, 501] width 204 height 30
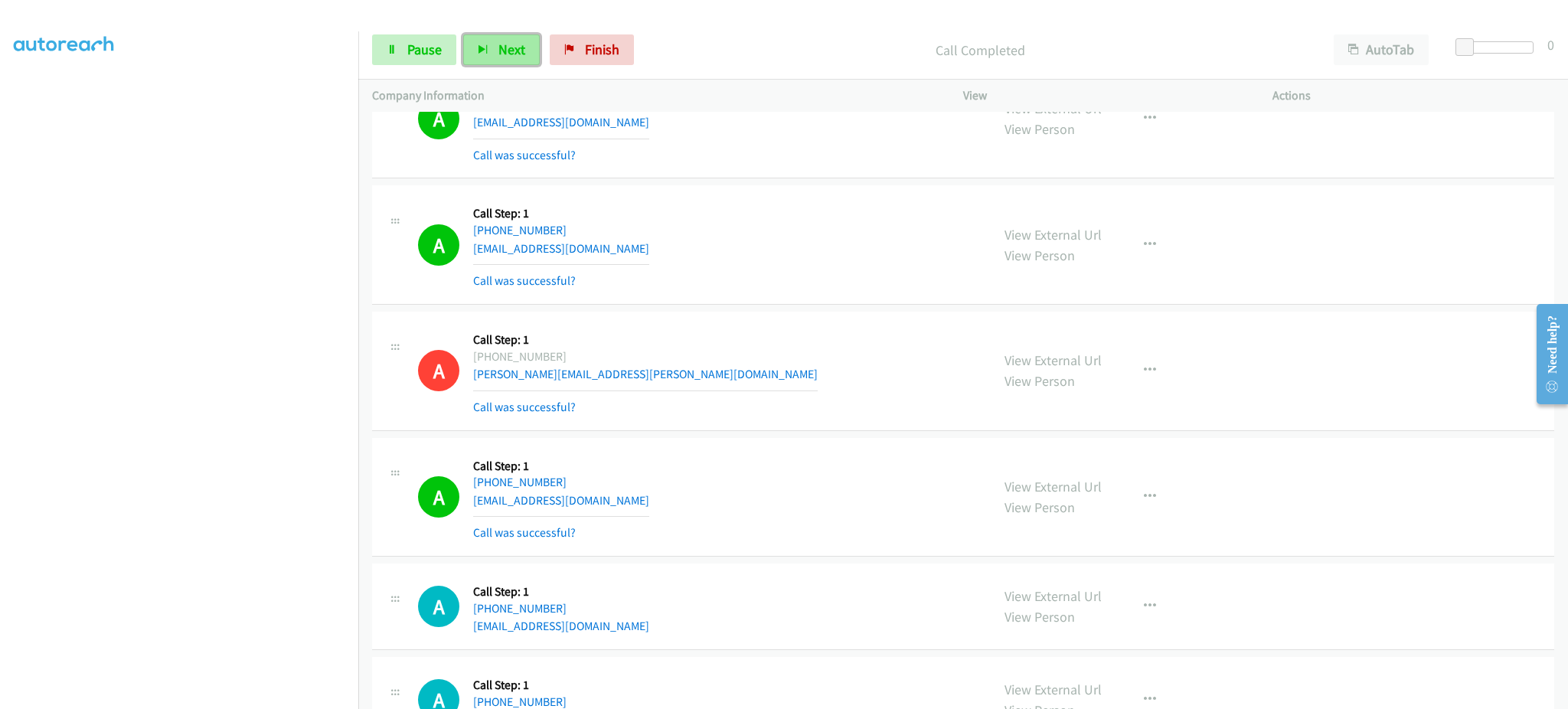
click at [508, 36] on button "Next" at bounding box center [501, 50] width 77 height 30
click at [411, 50] on span "Pause" at bounding box center [425, 50] width 35 height 17
click at [412, 42] on span "Start Calls" at bounding box center [437, 50] width 60 height 17
click at [433, 48] on span "Pause" at bounding box center [425, 50] width 35 height 17
click at [450, 52] on span "Start Calls" at bounding box center [437, 50] width 60 height 17
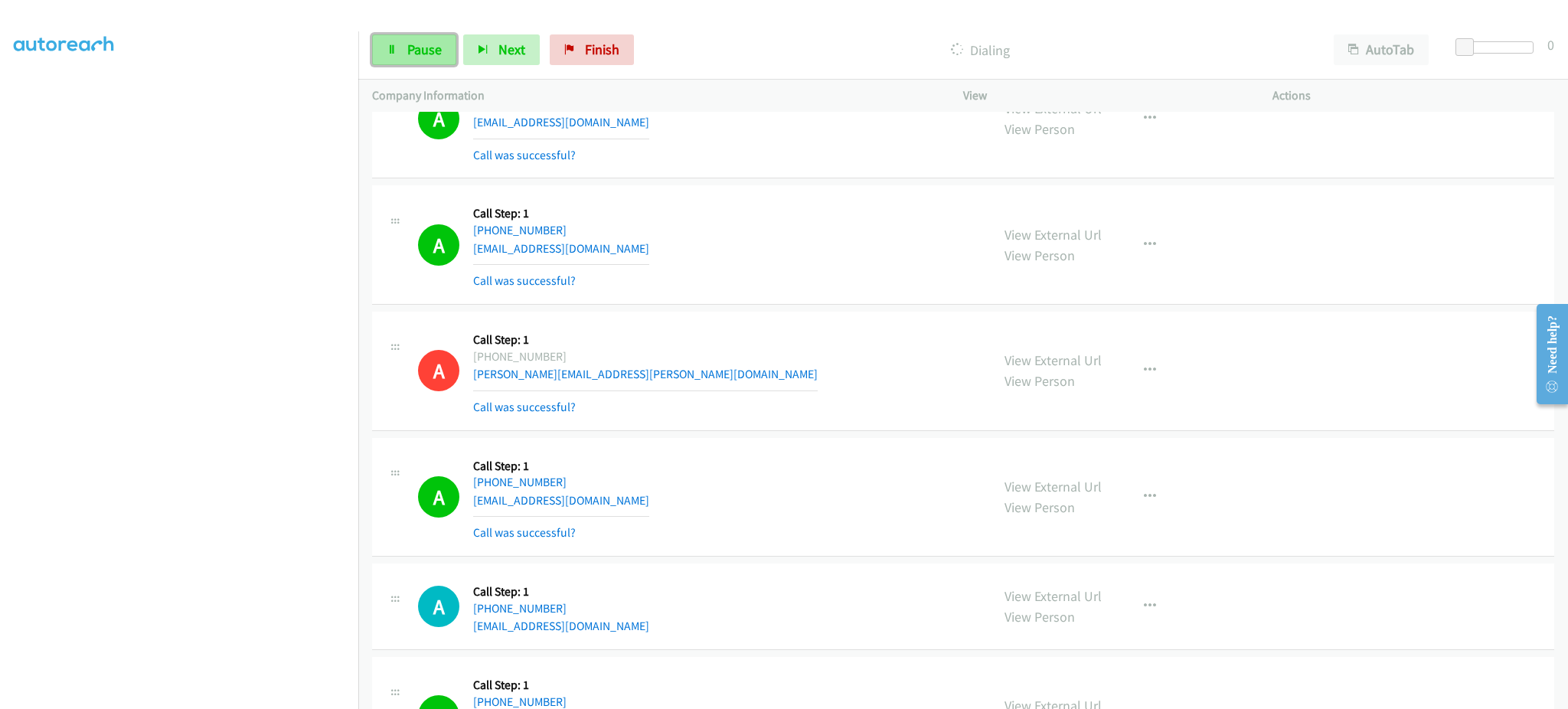
click at [438, 58] on link "Pause" at bounding box center [414, 50] width 84 height 30
